Goal: Information Seeking & Learning: Learn about a topic

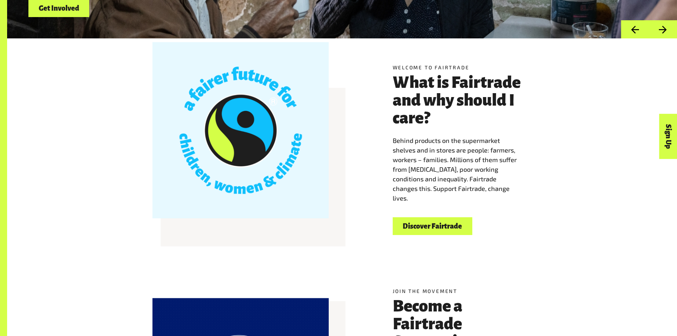
scroll to position [249, 0]
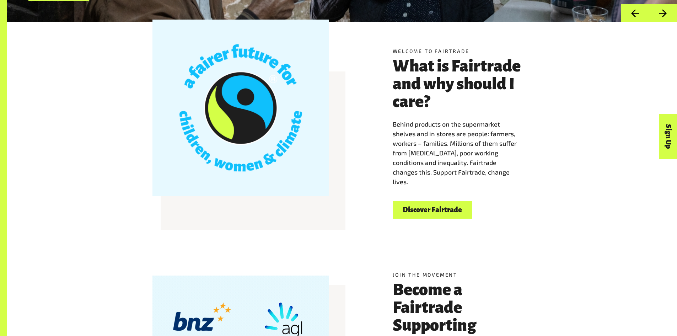
click at [444, 215] on link "Discover Fairtrade" at bounding box center [433, 210] width 80 height 18
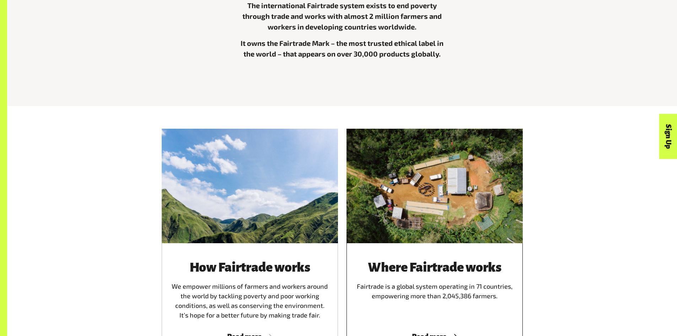
scroll to position [426, 0]
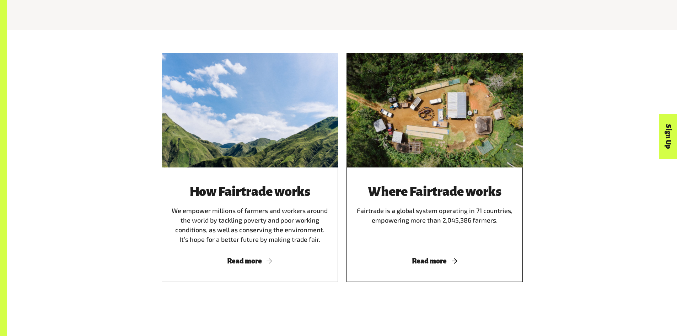
click at [474, 140] on div at bounding box center [434, 110] width 176 height 114
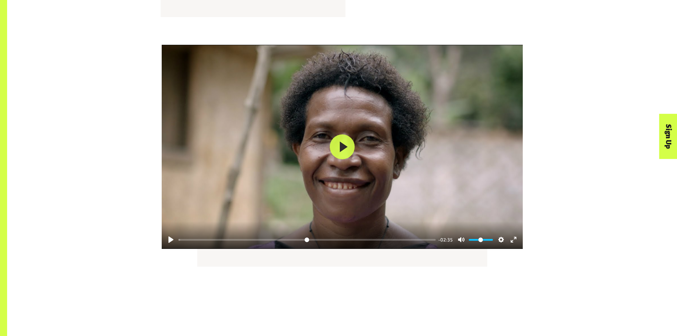
scroll to position [959, 0]
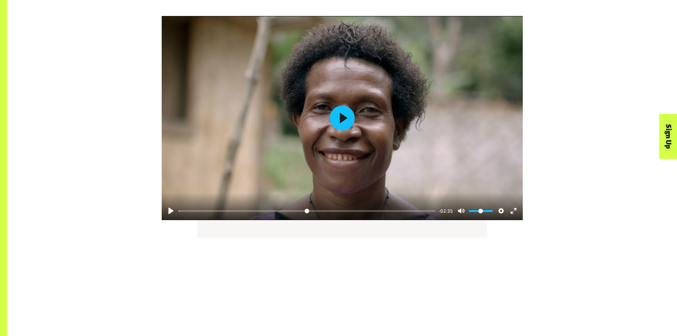
click at [342, 120] on button "Play" at bounding box center [342, 118] width 25 height 25
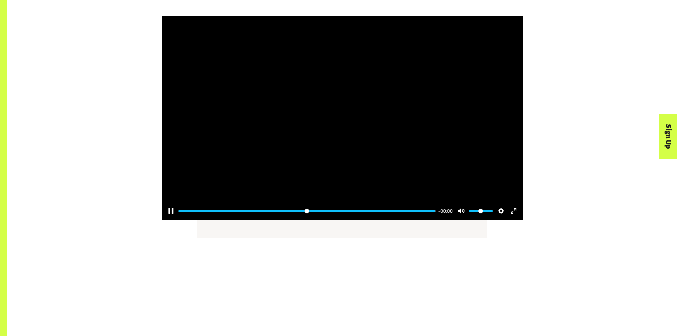
type input "*****"
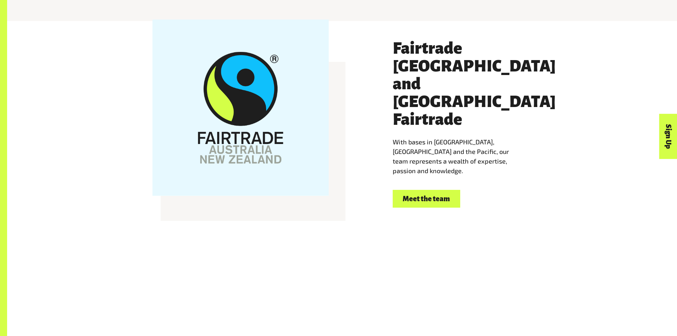
scroll to position [1350, 0]
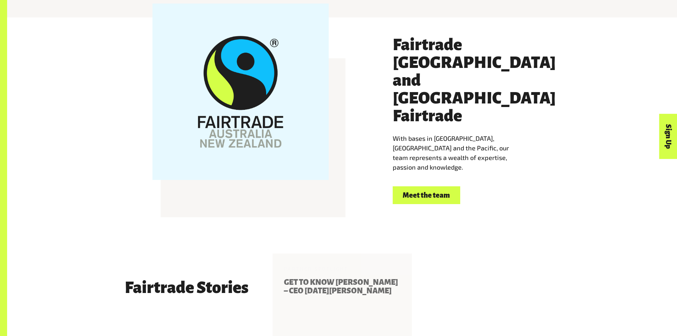
click at [412, 186] on link "Meet the team" at bounding box center [427, 195] width 68 height 18
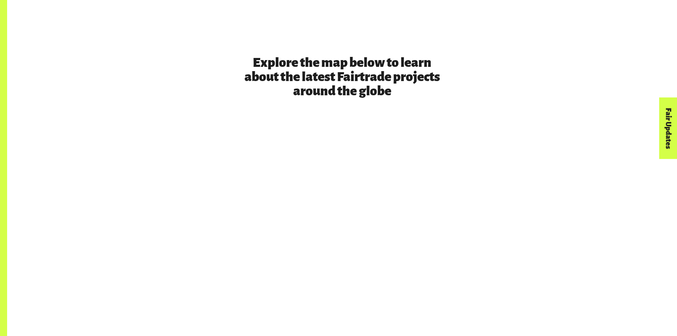
scroll to position [1644, 0]
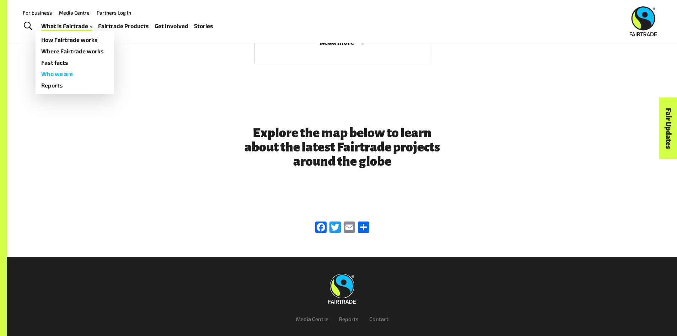
click at [55, 75] on link "Who we are" at bounding box center [75, 73] width 78 height 11
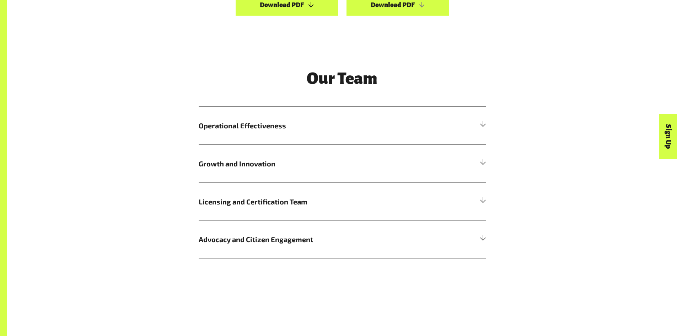
scroll to position [888, 0]
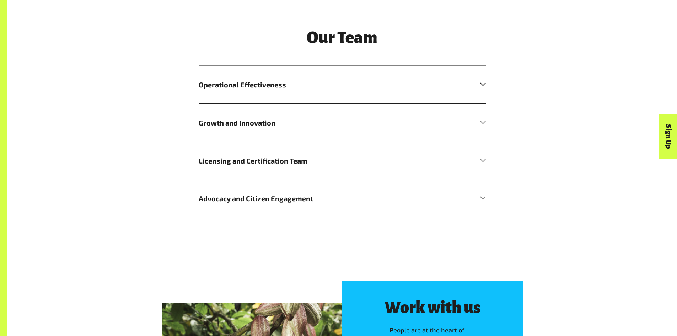
click at [291, 96] on h5 "Operational Effectiveness" at bounding box center [342, 85] width 287 height 38
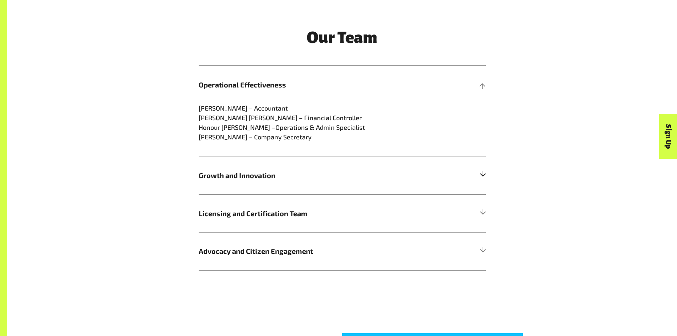
click at [306, 171] on span "Growth and Innovation" at bounding box center [306, 175] width 215 height 11
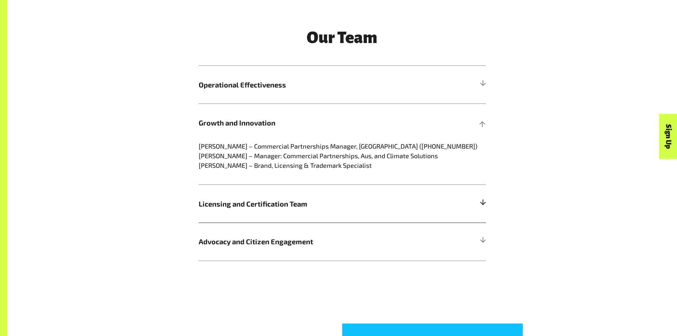
click at [226, 203] on span "Licensing and Certification Team" at bounding box center [306, 203] width 215 height 11
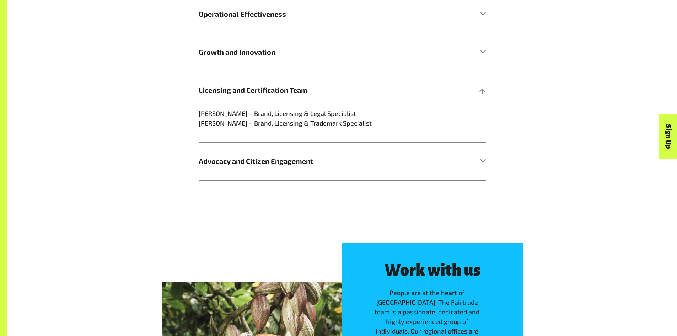
scroll to position [959, 0]
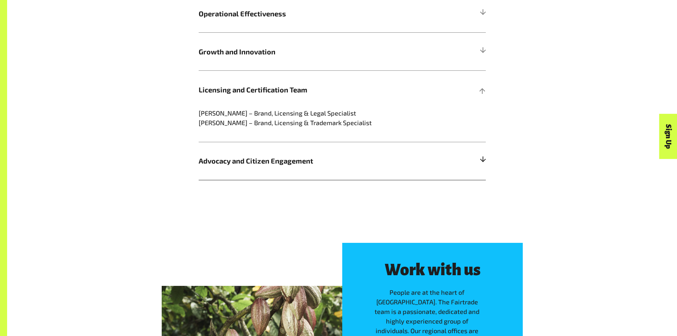
click at [219, 166] on span "Advocacy and Citizen Engagement" at bounding box center [306, 160] width 215 height 11
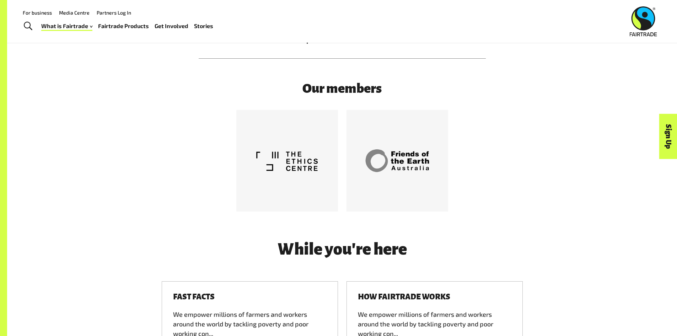
scroll to position [2025, 0]
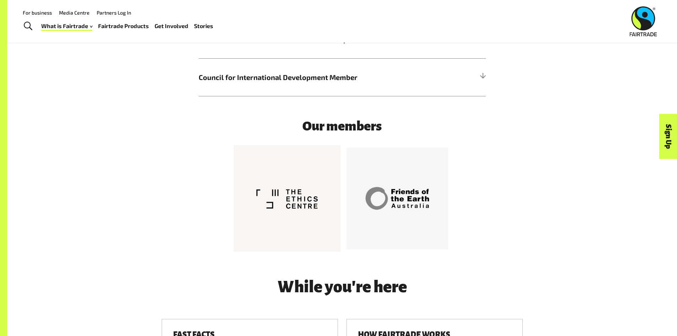
click at [295, 209] on div at bounding box center [287, 199] width 68 height 68
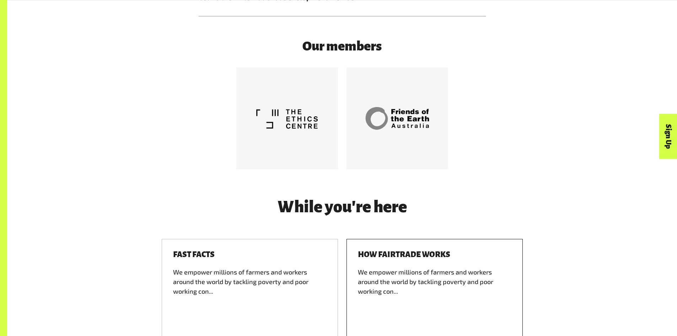
scroll to position [2239, 0]
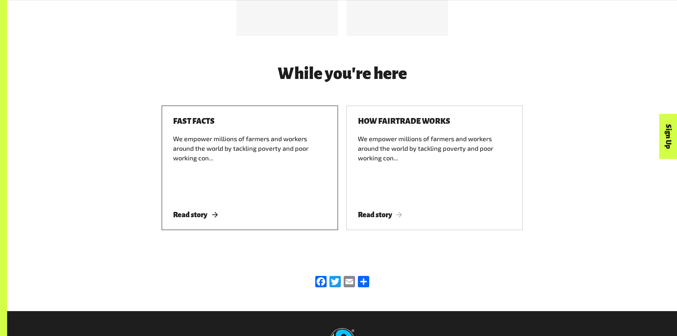
click at [257, 150] on div "We empower millions of farmers and workers around the world by tackling poverty…" at bounding box center [250, 166] width 154 height 64
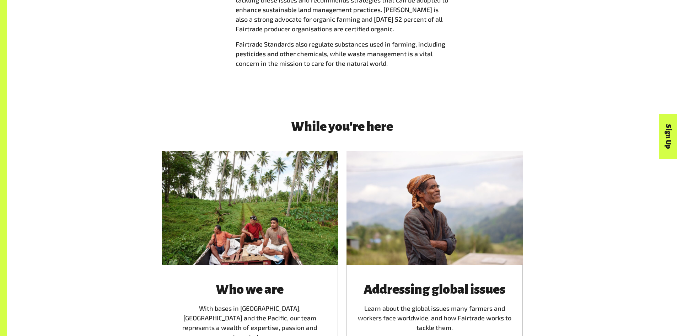
scroll to position [1066, 0]
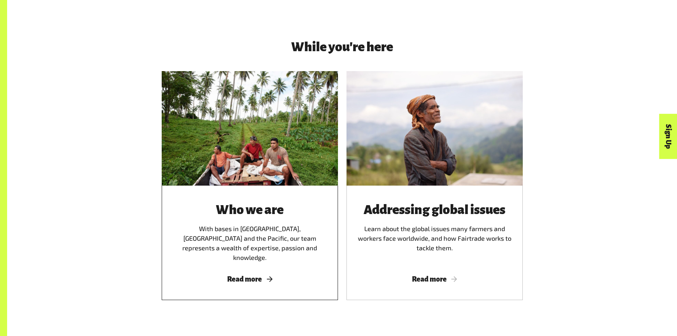
click at [292, 151] on div at bounding box center [250, 128] width 176 height 114
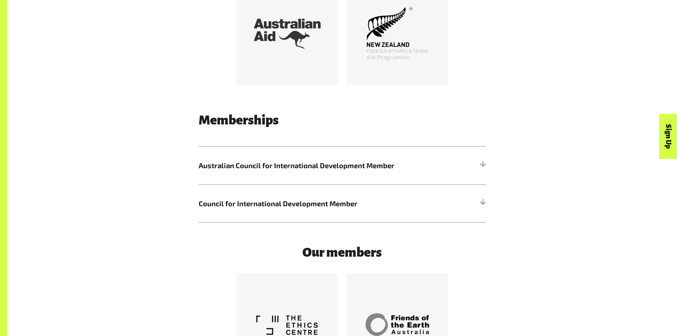
scroll to position [1883, 0]
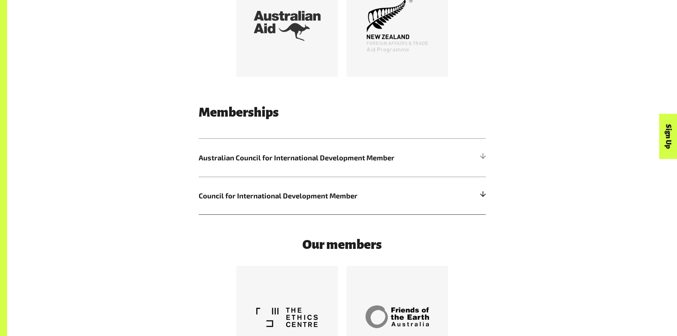
click at [408, 190] on span "Council for International Development Member" at bounding box center [306, 195] width 215 height 11
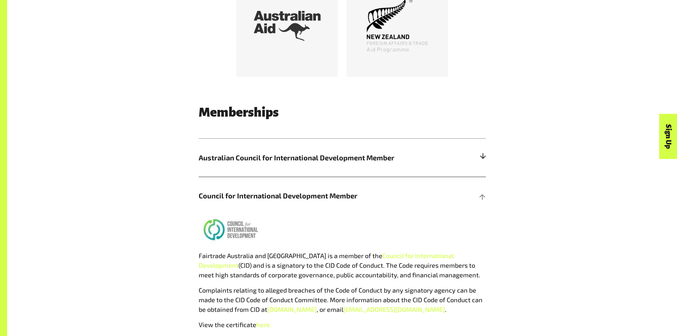
click at [408, 152] on span "Australian Council for International Development Member" at bounding box center [306, 157] width 215 height 11
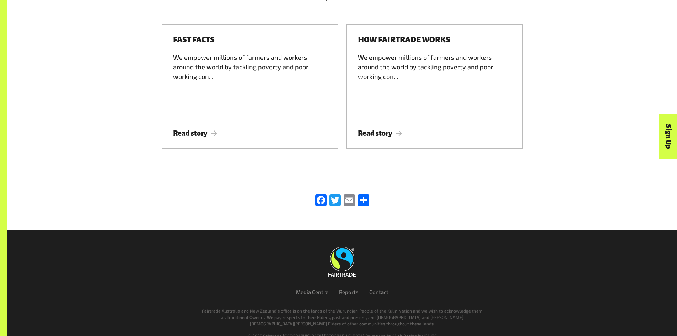
scroll to position [2436, 0]
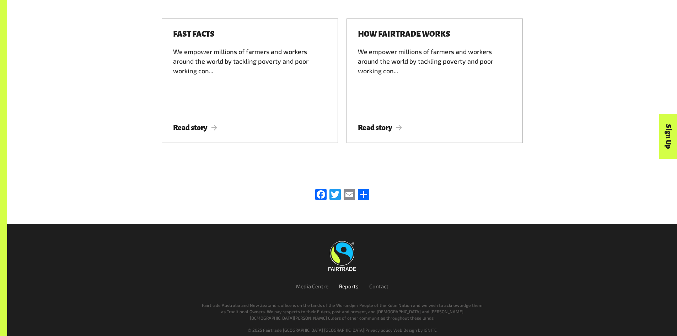
click at [346, 283] on link "Reports" at bounding box center [349, 286] width 20 height 6
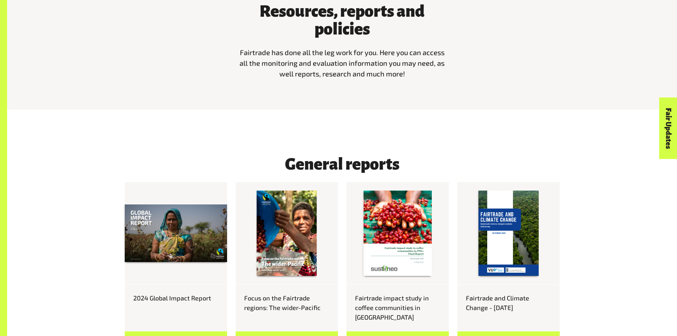
scroll to position [426, 0]
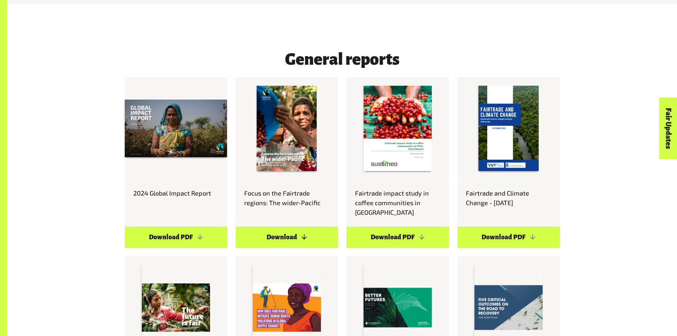
click at [284, 226] on link "Download" at bounding box center [287, 236] width 102 height 21
click at [299, 231] on link "Download" at bounding box center [287, 236] width 102 height 21
click at [183, 226] on link "Download PDF" at bounding box center [176, 236] width 102 height 21
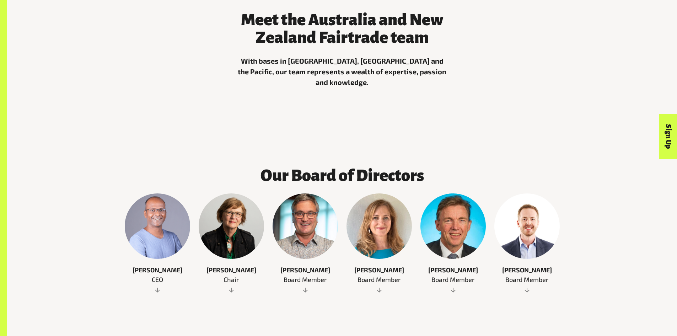
scroll to position [391, 0]
